Goal: Information Seeking & Learning: Learn about a topic

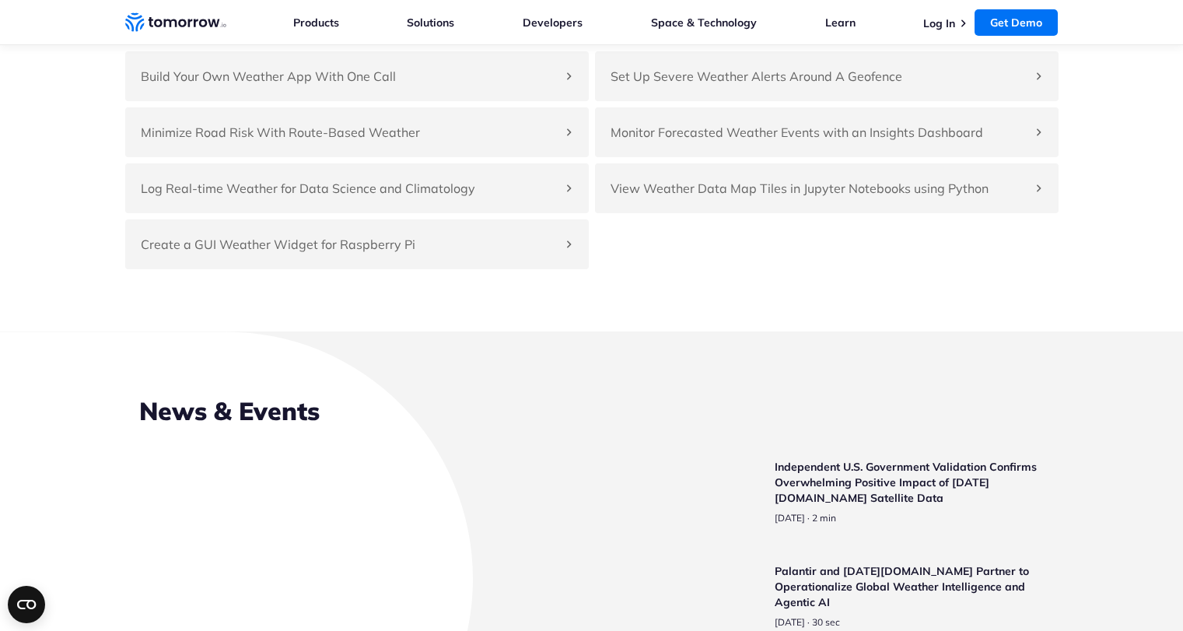
scroll to position [3603, 0]
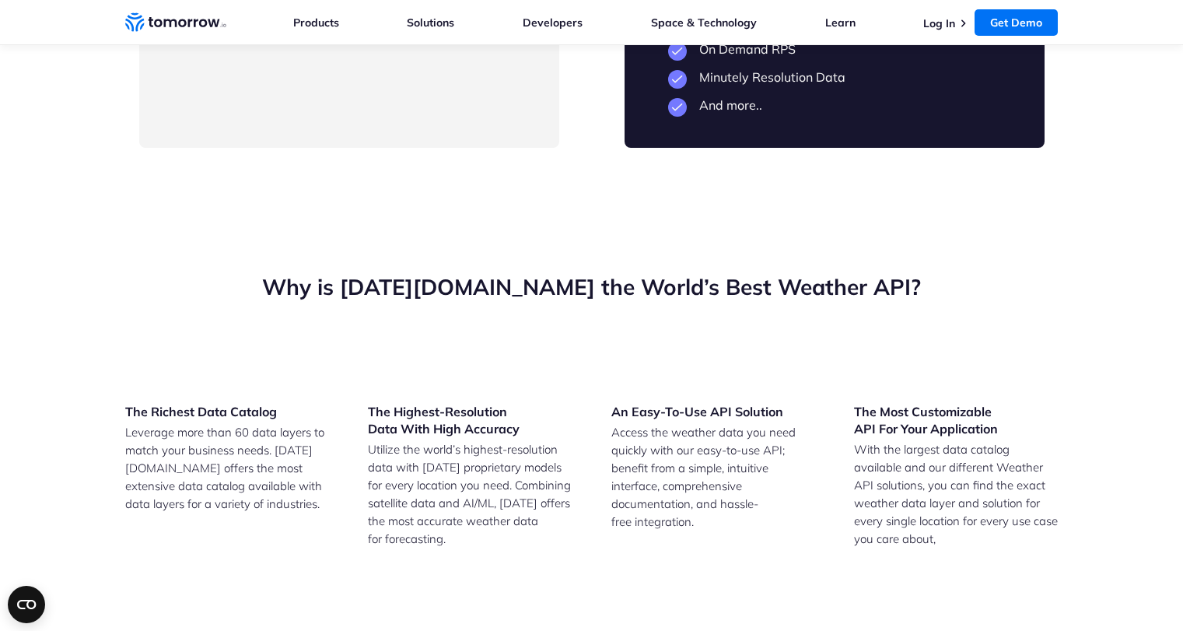
drag, startPoint x: 202, startPoint y: 481, endPoint x: 435, endPoint y: 486, distance: 232.6
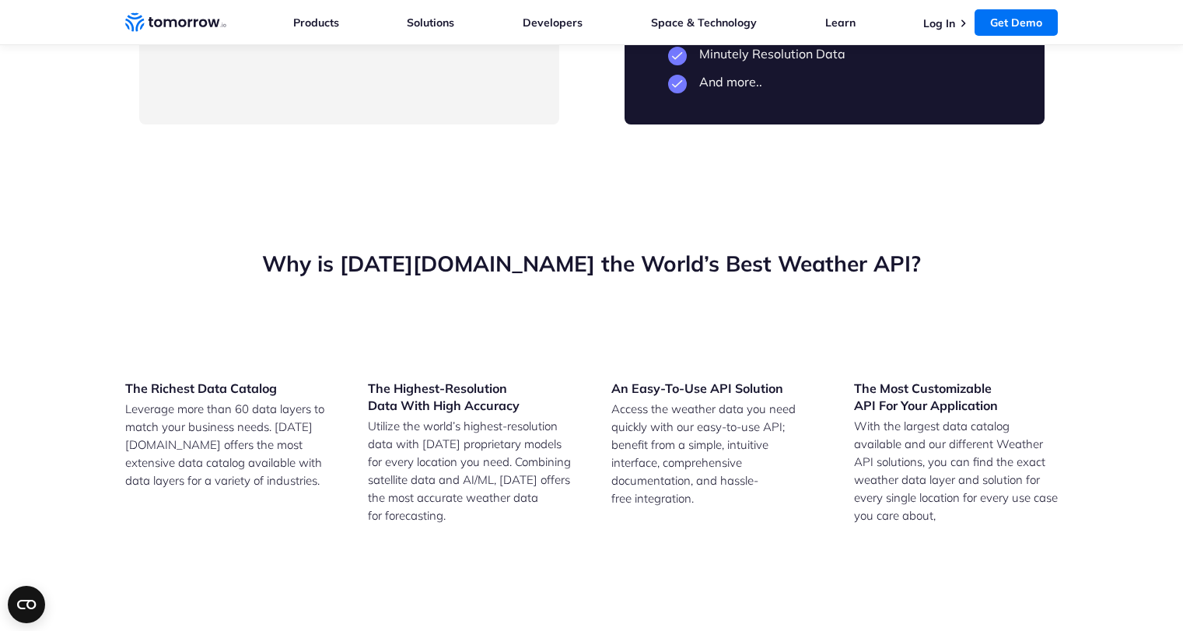
drag, startPoint x: 215, startPoint y: 460, endPoint x: 352, endPoint y: 473, distance: 137.4
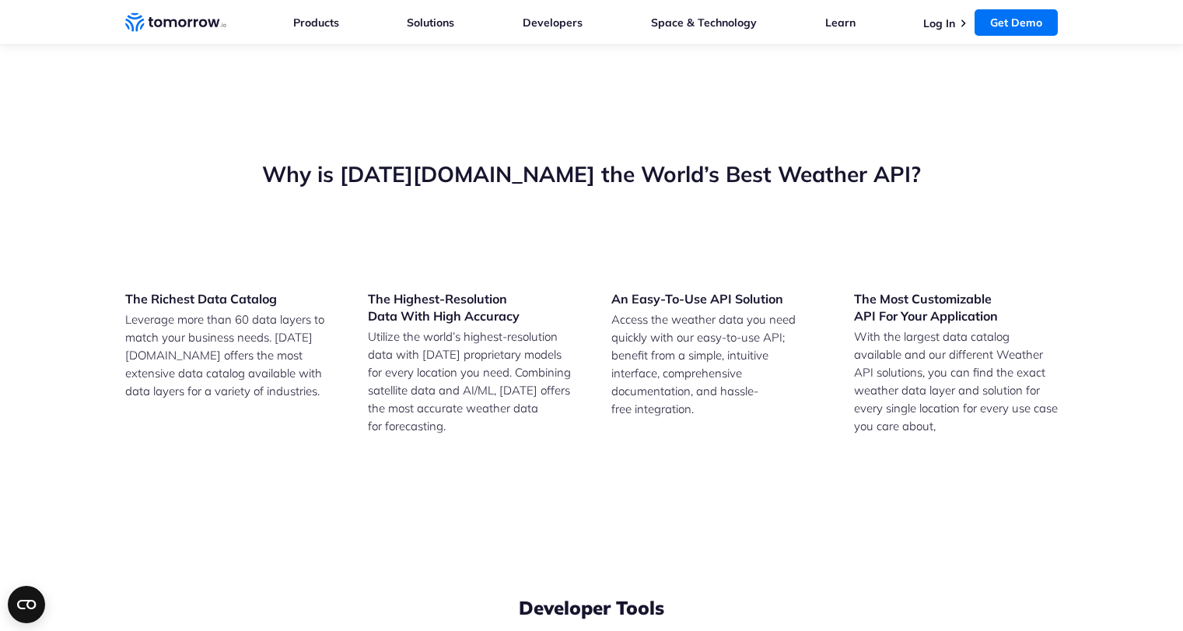
scroll to position [3716, 0]
drag, startPoint x: 214, startPoint y: 365, endPoint x: 436, endPoint y: 364, distance: 222.4
drag, startPoint x: 702, startPoint y: 230, endPoint x: 895, endPoint y: 231, distance: 193.7
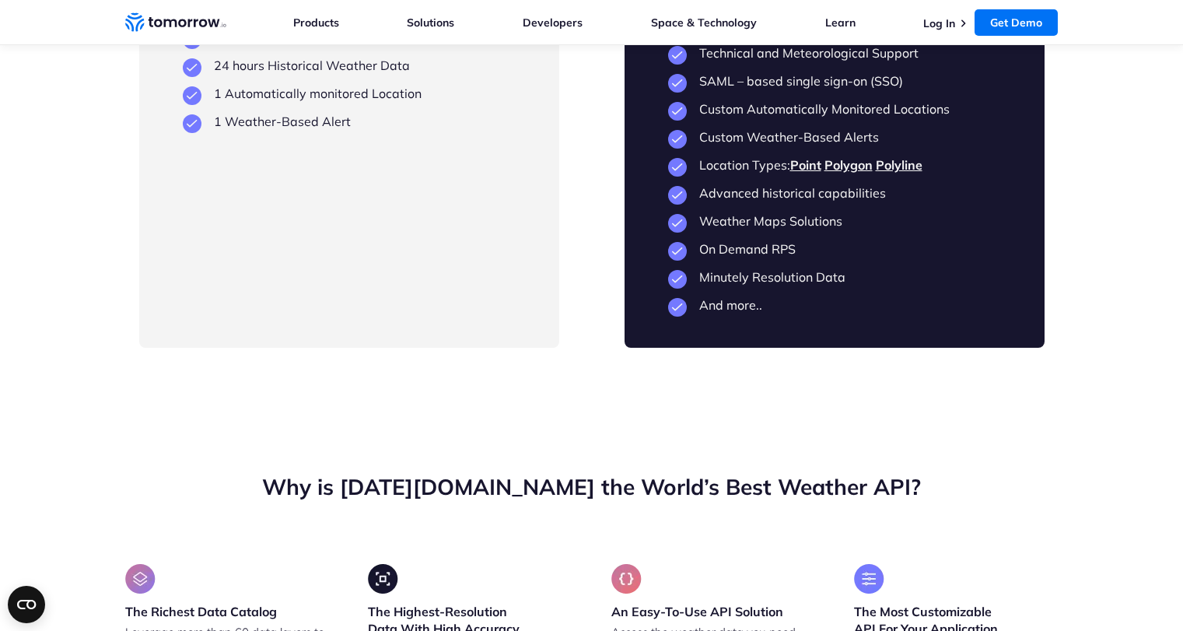
scroll to position [3590, 0]
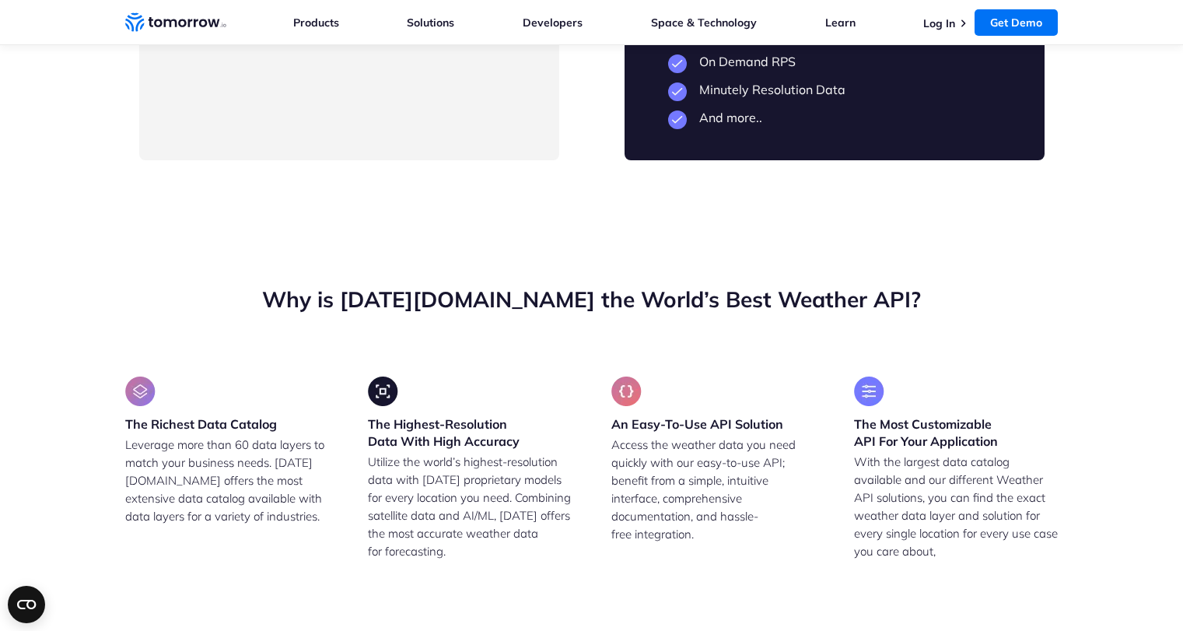
drag, startPoint x: 212, startPoint y: 499, endPoint x: 446, endPoint y: 499, distance: 234.1
drag, startPoint x: 168, startPoint y: 159, endPoint x: 296, endPoint y: 314, distance: 201.7
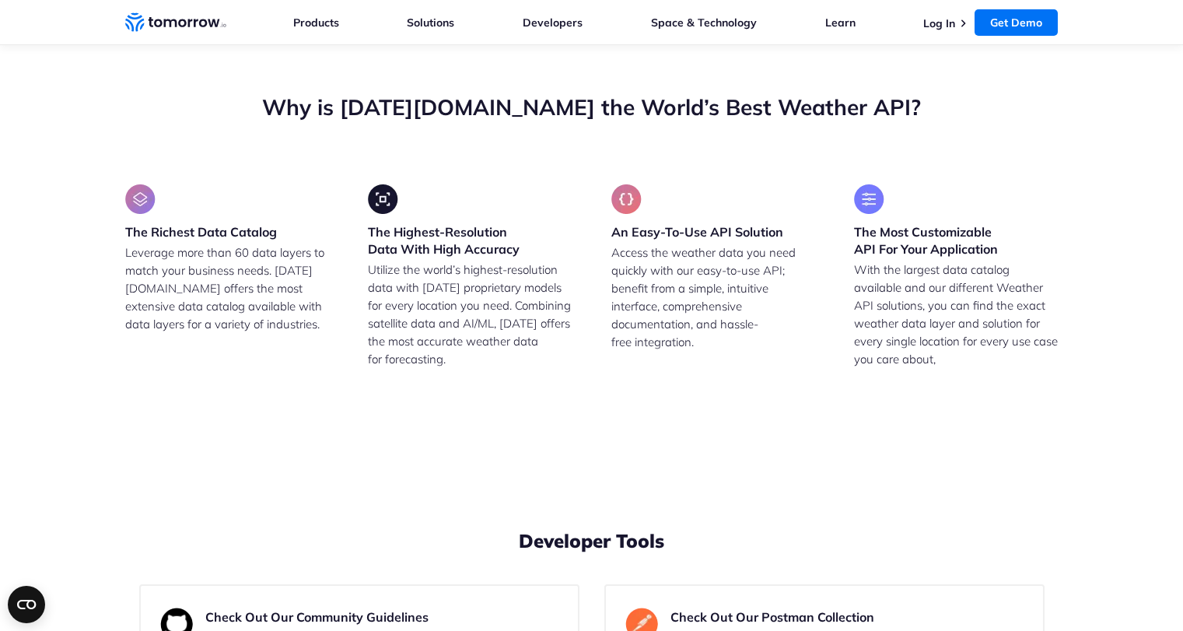
scroll to position [3794, 0]
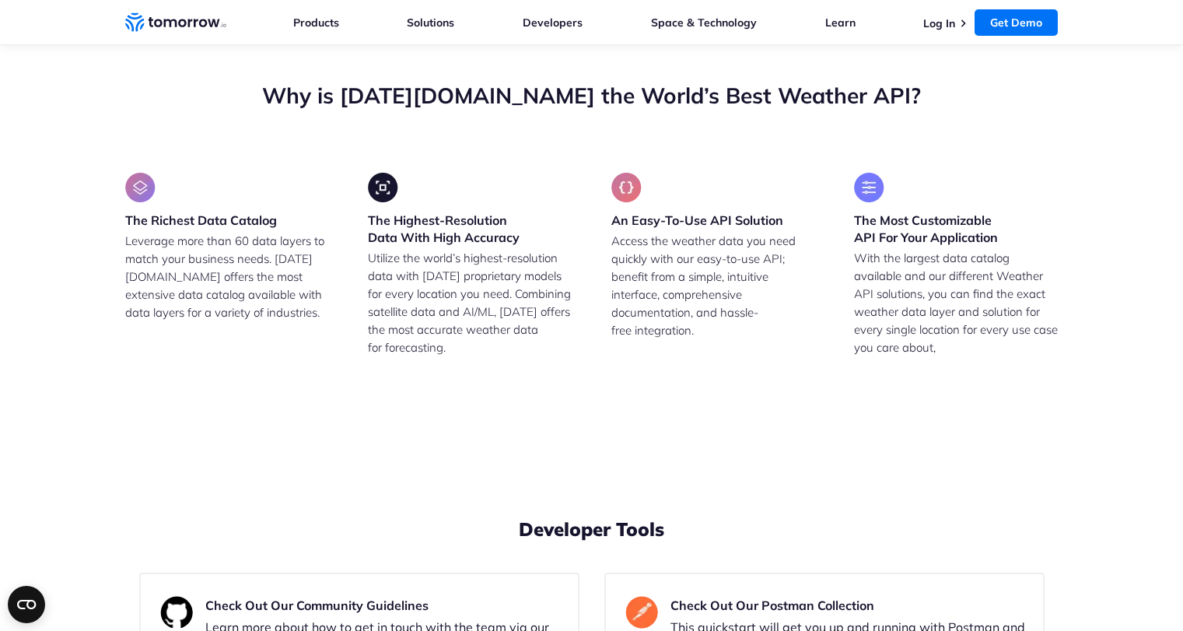
drag, startPoint x: 701, startPoint y: 232, endPoint x: 968, endPoint y: 257, distance: 268.8
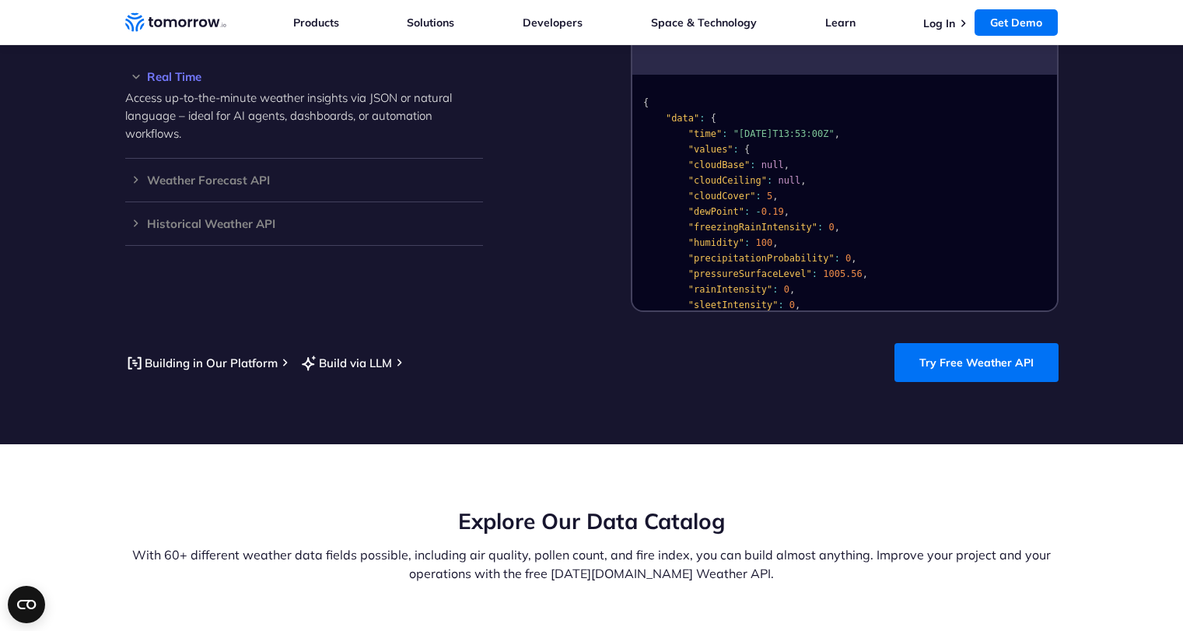
scroll to position [0, 0]
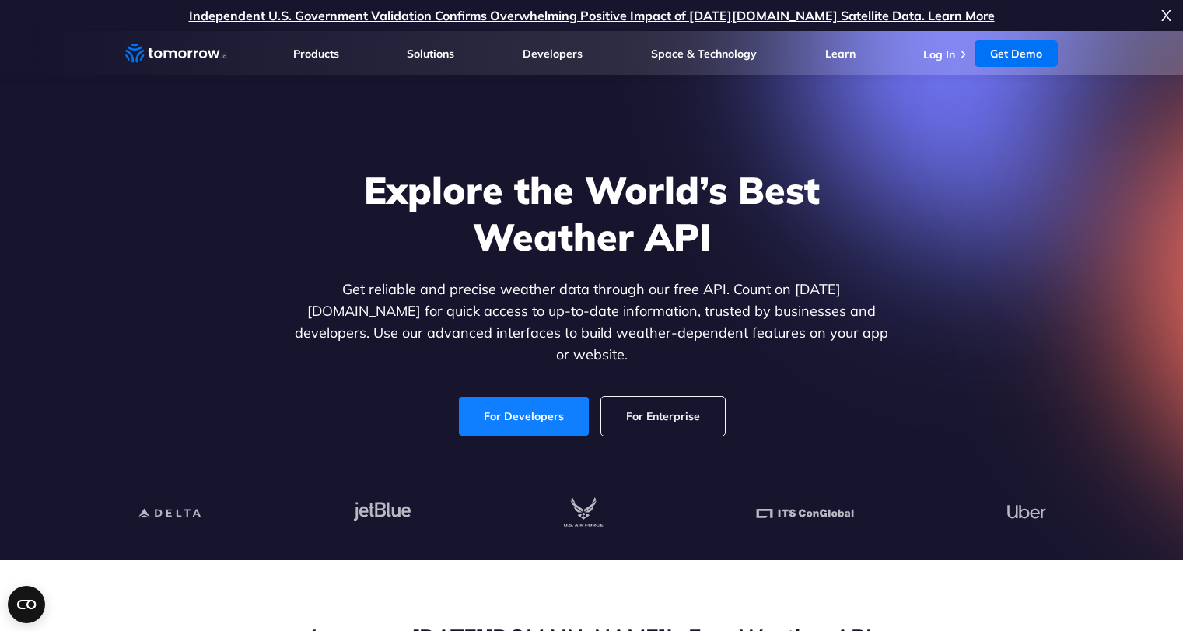
click at [523, 397] on link "For Developers" at bounding box center [524, 416] width 130 height 39
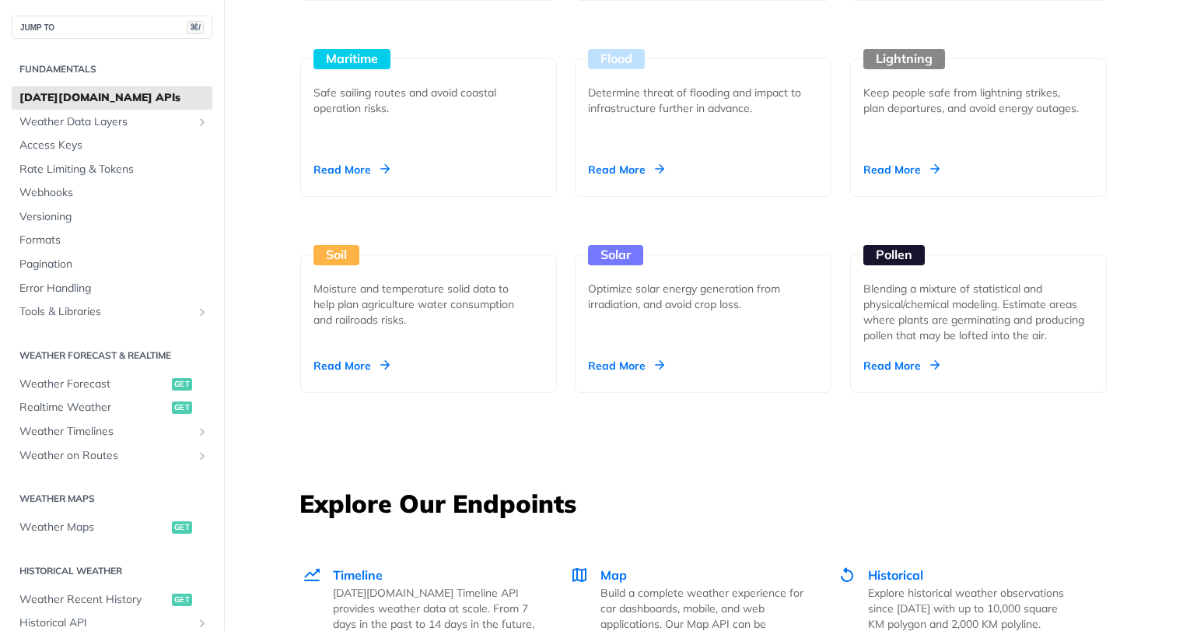
scroll to position [1727, 0]
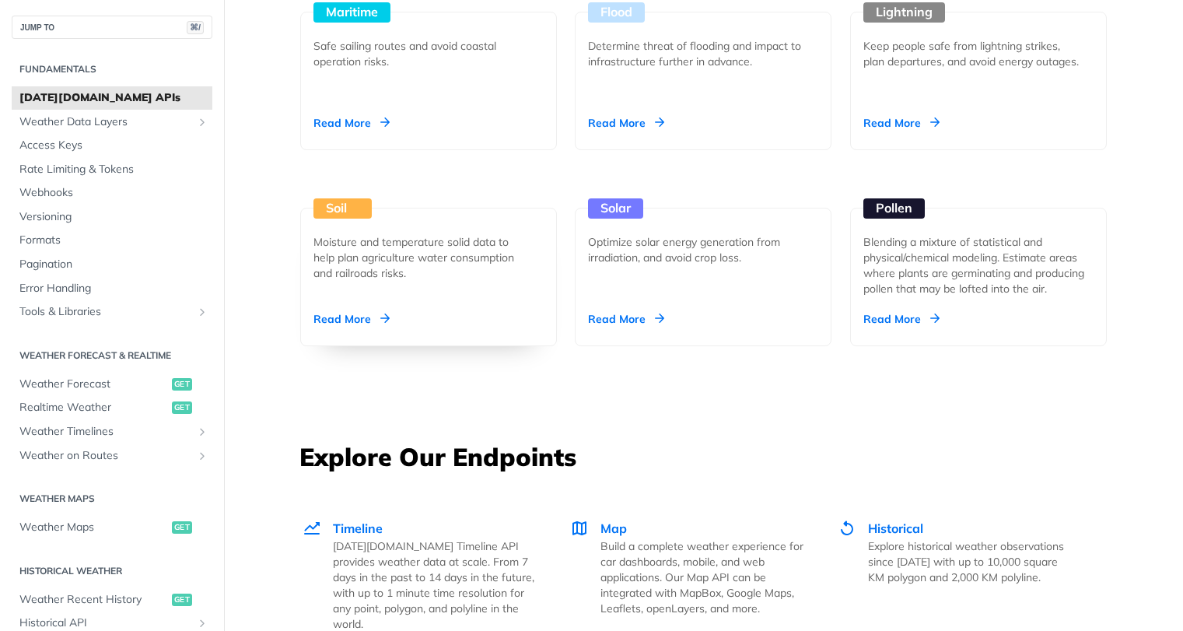
click at [341, 311] on div "Read More" at bounding box center [351, 319] width 76 height 16
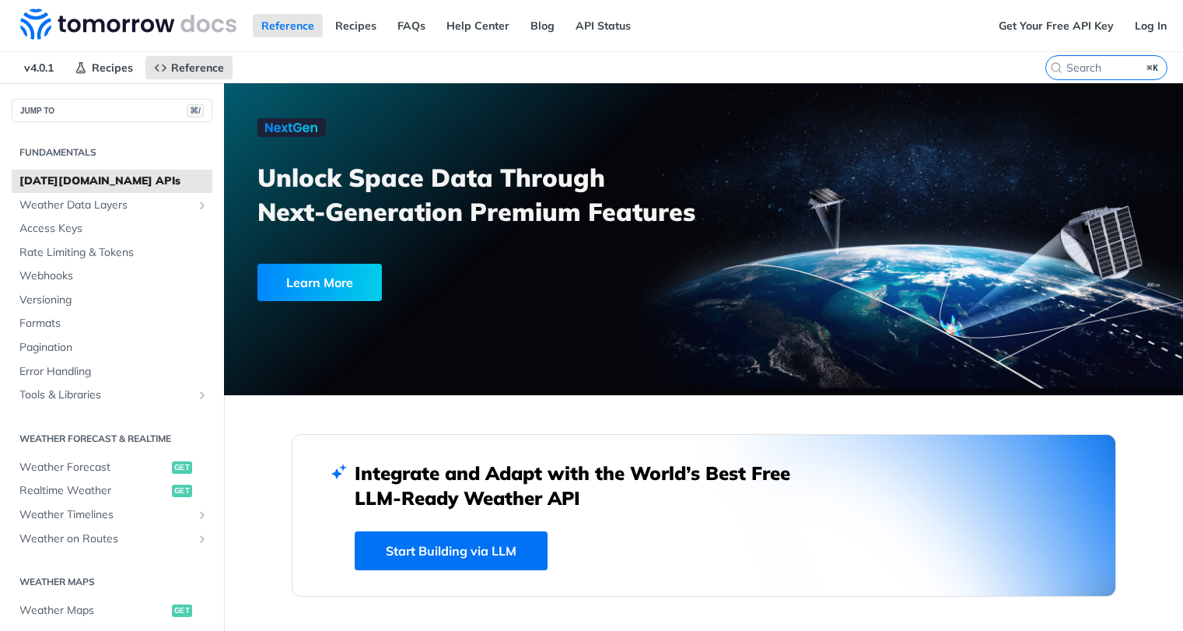
scroll to position [119, 0]
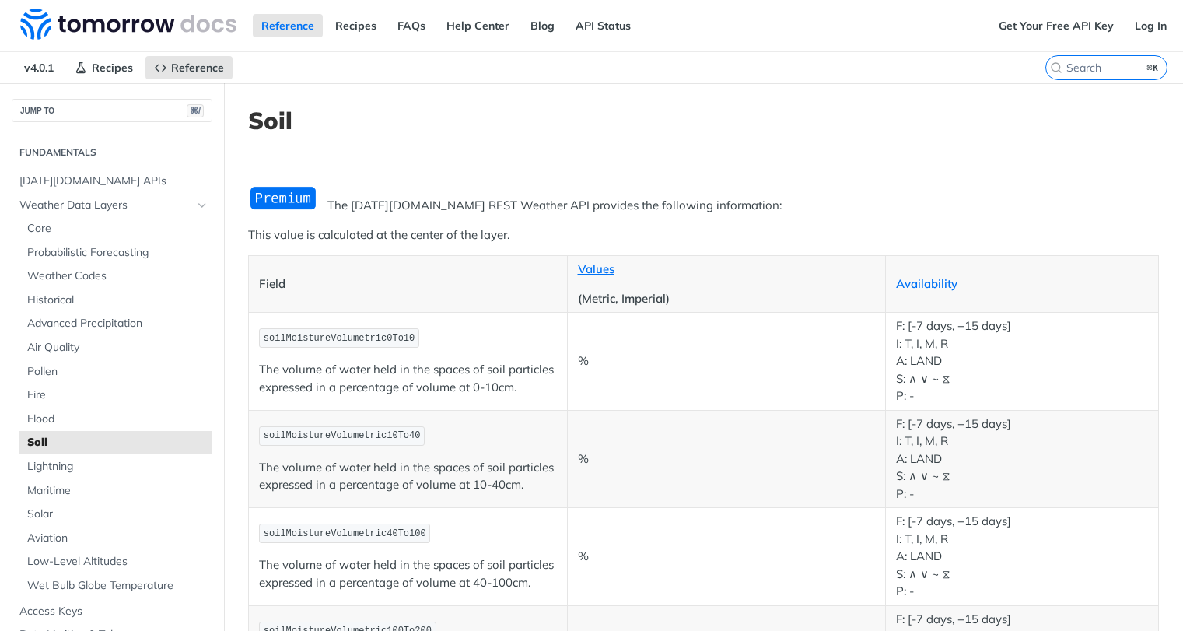
click at [290, 202] on img "Expand image" at bounding box center [283, 198] width 70 height 26
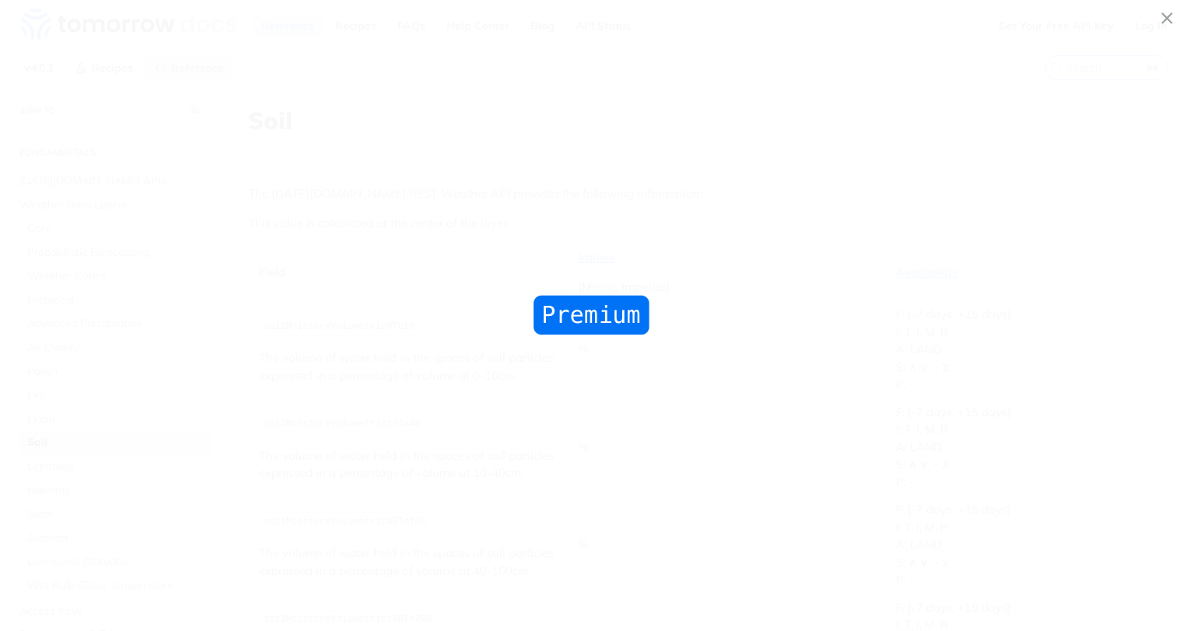
click at [290, 202] on span "Collapse image" at bounding box center [591, 315] width 1183 height 631
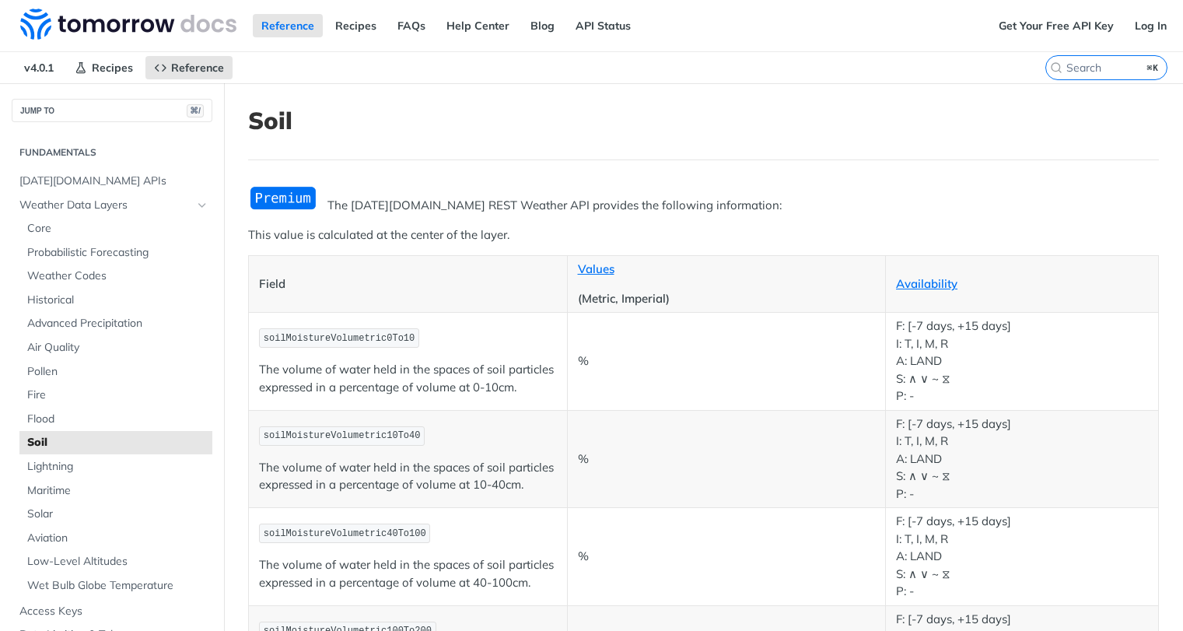
scroll to position [1, 0]
